Goal: Find specific page/section: Find specific page/section

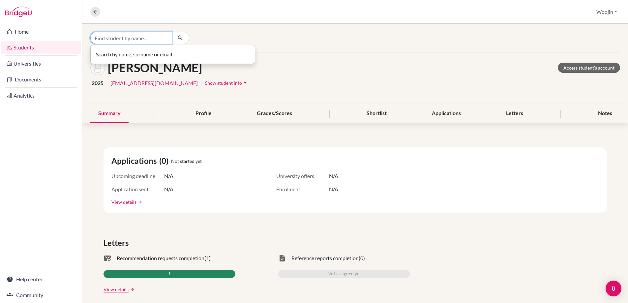
click at [149, 36] on input "Find student by name..." at bounding box center [131, 38] width 82 height 13
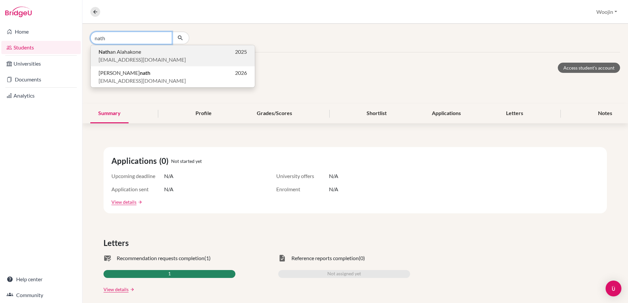
type input "nath"
click at [149, 48] on p "Nath an Alahakone 2025" at bounding box center [173, 52] width 148 height 8
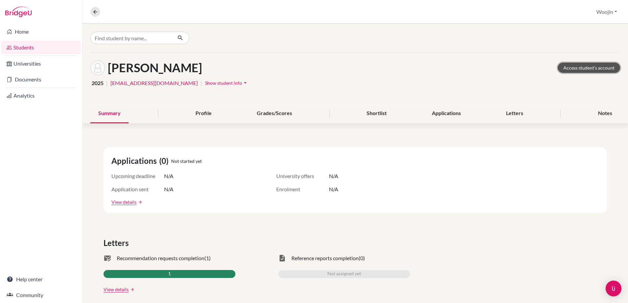
click at [582, 68] on link "Access student's account" at bounding box center [589, 68] width 62 height 10
